Goal: Task Accomplishment & Management: Complete application form

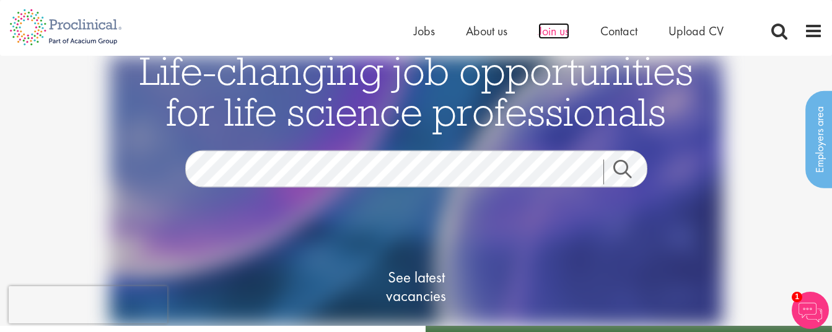
click at [562, 38] on span "Join us" at bounding box center [553, 31] width 31 height 16
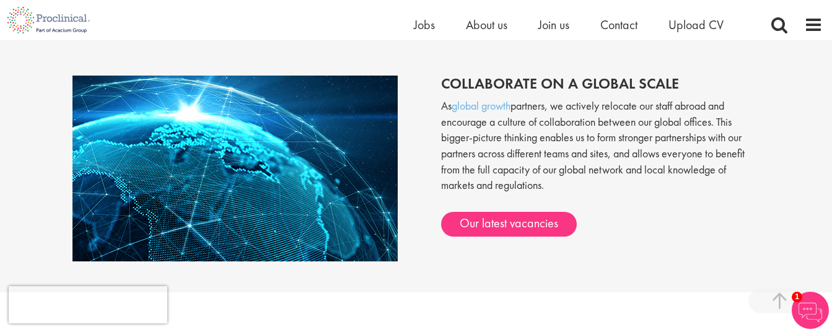
scroll to position [987, 0]
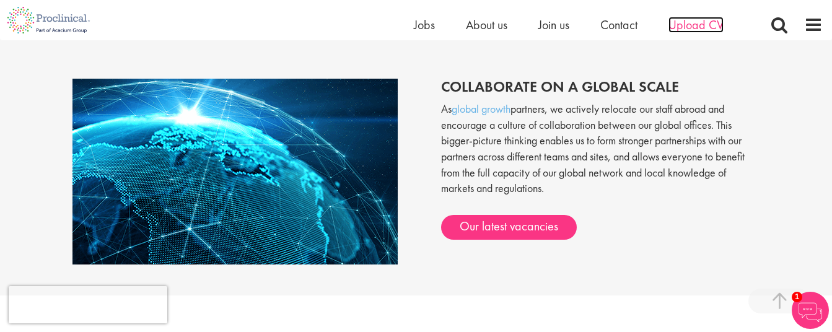
click at [700, 27] on span "Upload CV" at bounding box center [695, 25] width 55 height 16
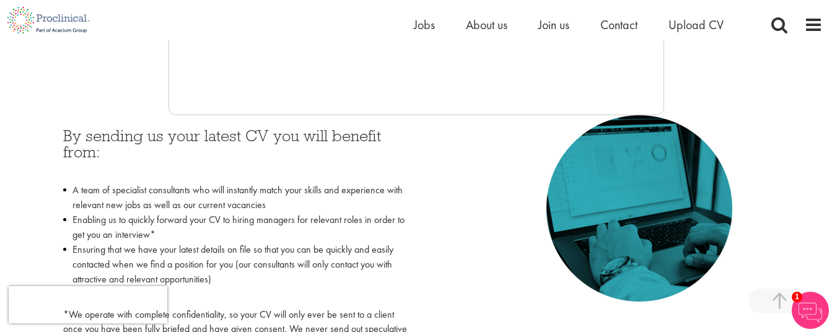
scroll to position [512, 0]
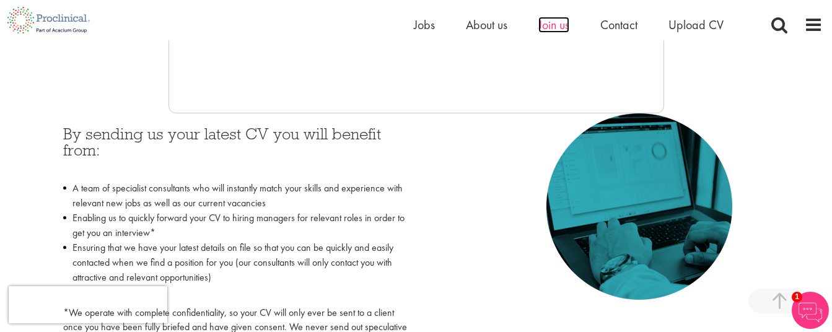
click at [558, 22] on span "Join us" at bounding box center [553, 25] width 31 height 16
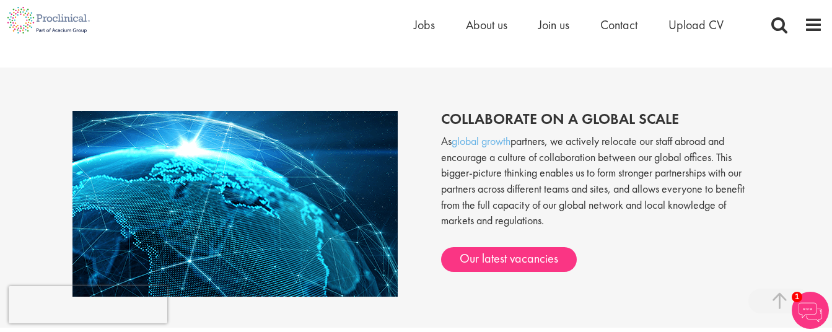
scroll to position [956, 0]
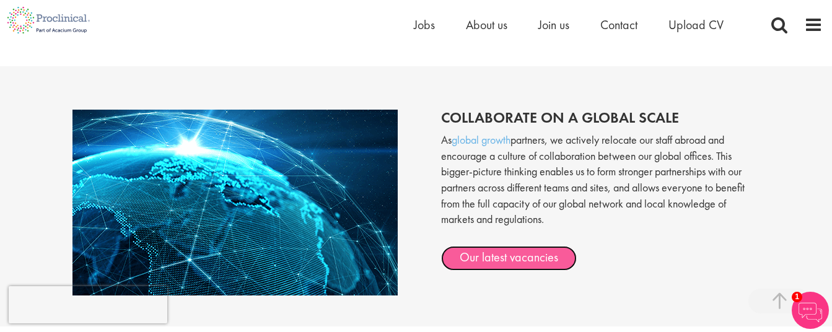
click at [528, 259] on link "Our latest vacancies" at bounding box center [509, 258] width 136 height 25
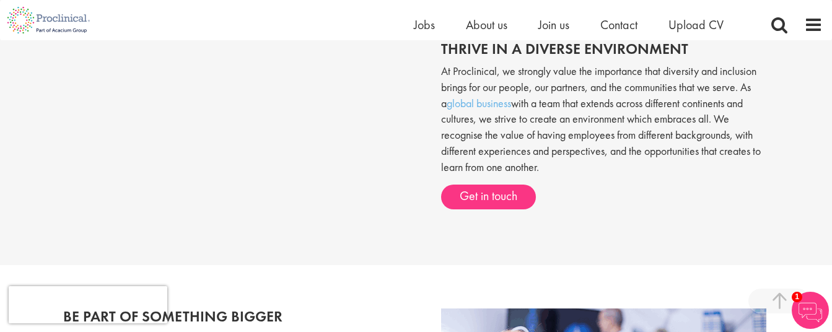
scroll to position [458, 0]
